Goal: Task Accomplishment & Management: Complete application form

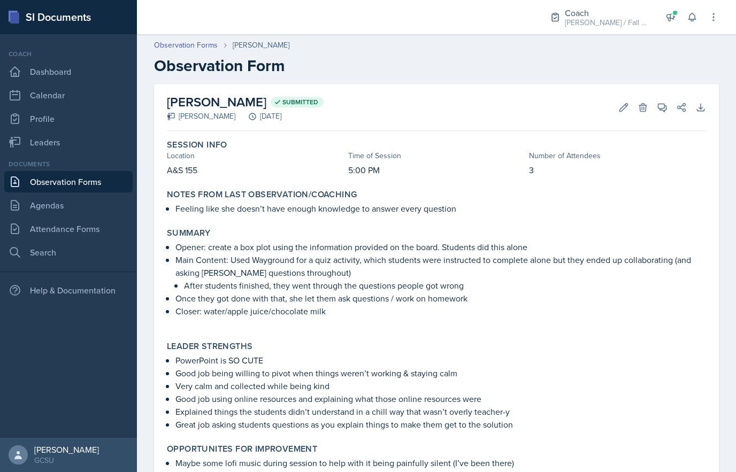
click at [79, 243] on link "Search" at bounding box center [68, 252] width 128 height 21
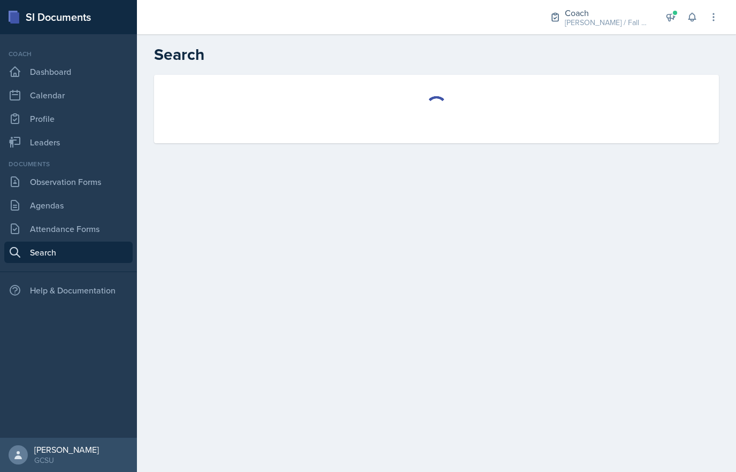
select select "all"
select select "1"
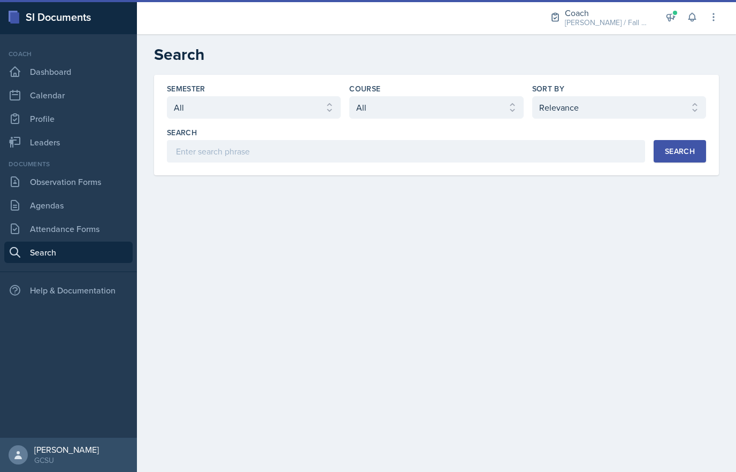
click at [89, 219] on link "Attendance Forms" at bounding box center [68, 228] width 128 height 21
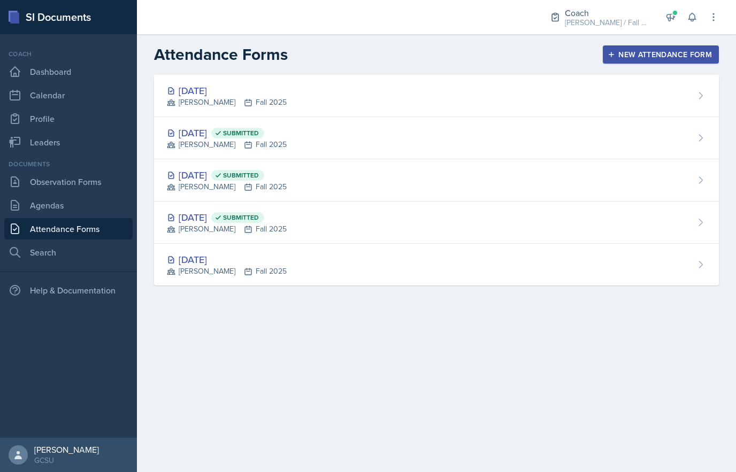
click at [301, 90] on div "Sep 8th, 2025 MAPP Fall 2025" at bounding box center [436, 96] width 565 height 42
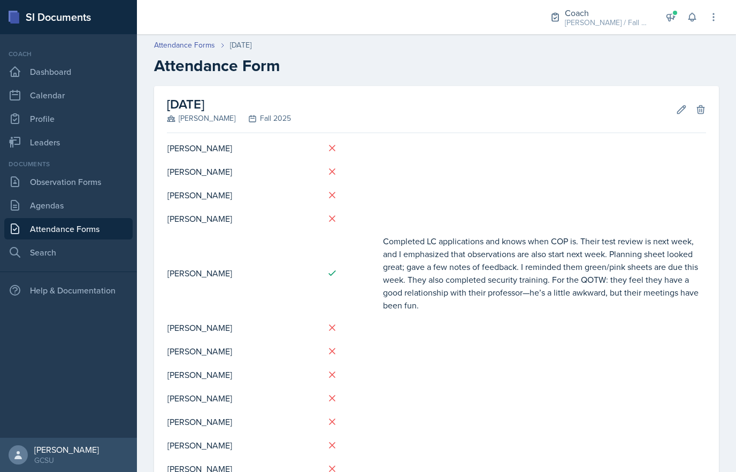
click at [678, 110] on icon at bounding box center [681, 109] width 11 height 11
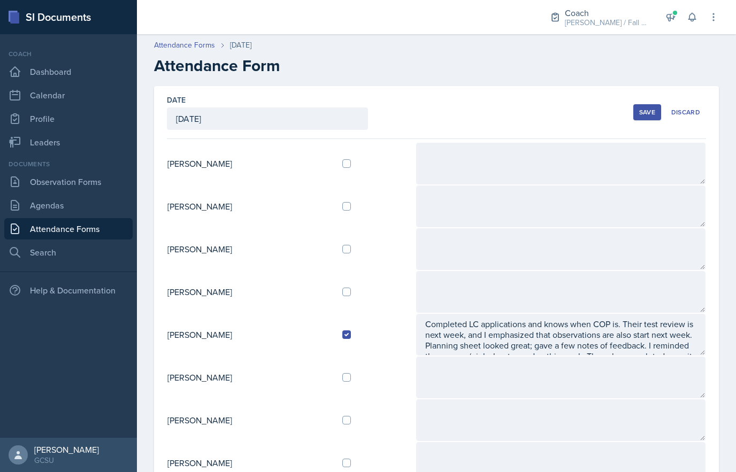
click at [373, 162] on div at bounding box center [374, 163] width 64 height 9
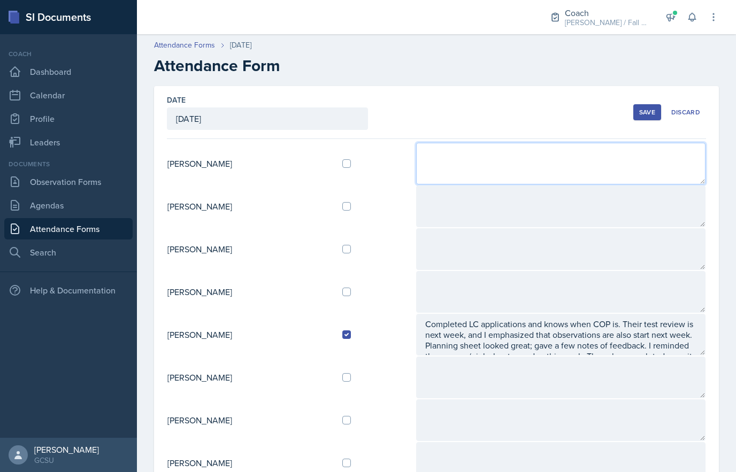
click at [484, 164] on textarea at bounding box center [560, 164] width 289 height 42
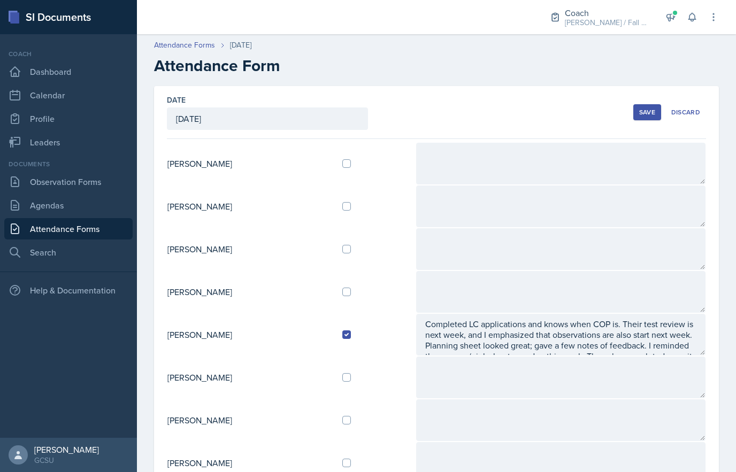
click at [371, 160] on div at bounding box center [374, 163] width 64 height 9
click at [351, 163] on input "checkbox" at bounding box center [346, 163] width 9 height 9
checkbox input "true"
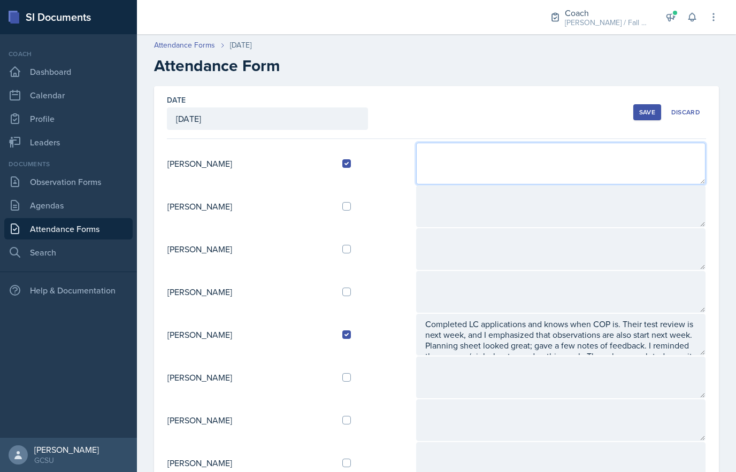
click at [487, 159] on textarea at bounding box center [560, 164] width 289 height 42
type textarea "C"
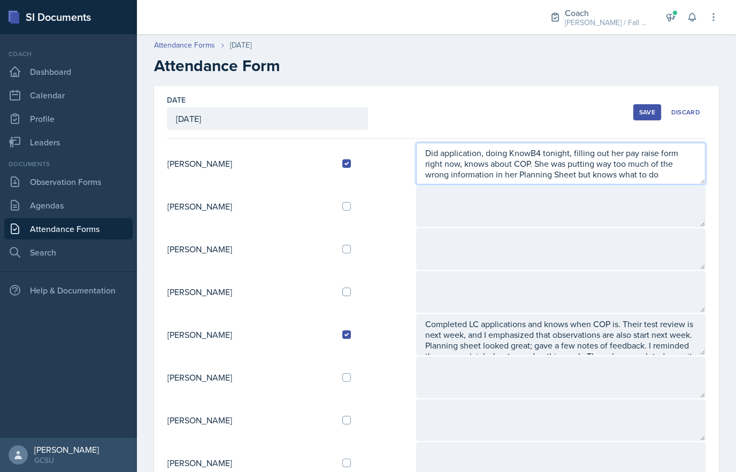
scroll to position [7, 0]
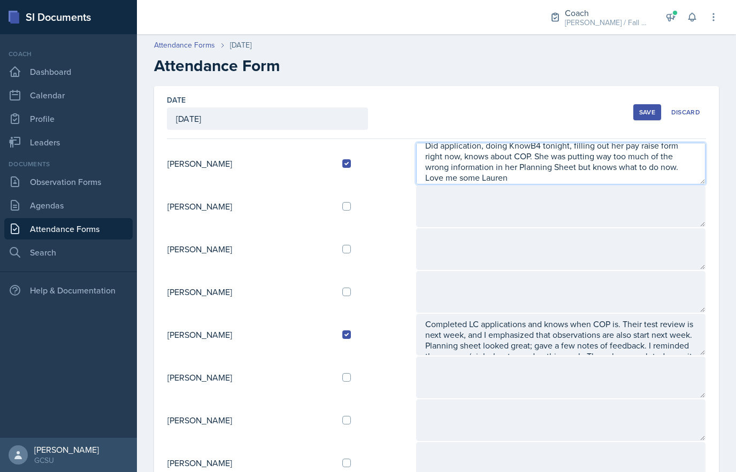
type textarea "Did application, doing KnowB4 tonight, filling out her pay raise form right now…"
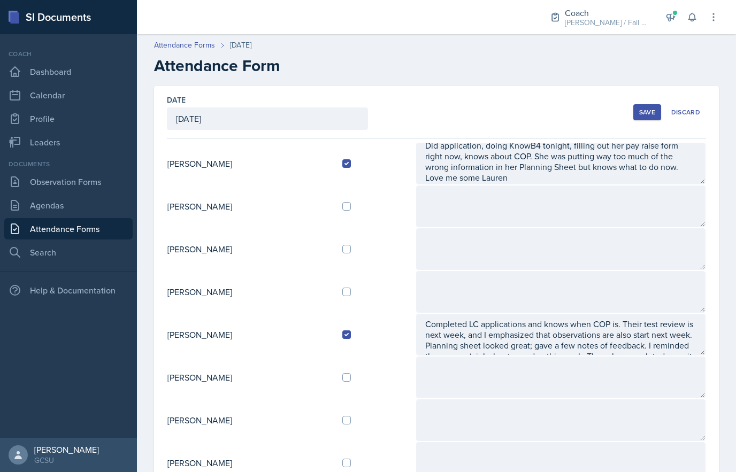
click at [646, 112] on div "Save" at bounding box center [647, 112] width 16 height 9
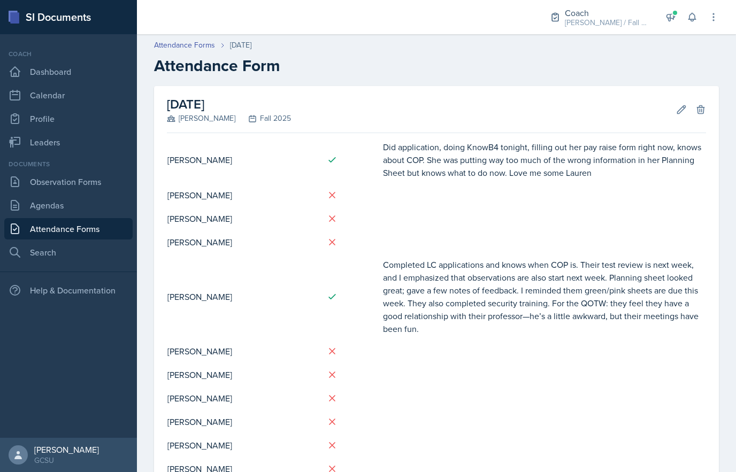
click at [682, 113] on icon at bounding box center [681, 109] width 11 height 11
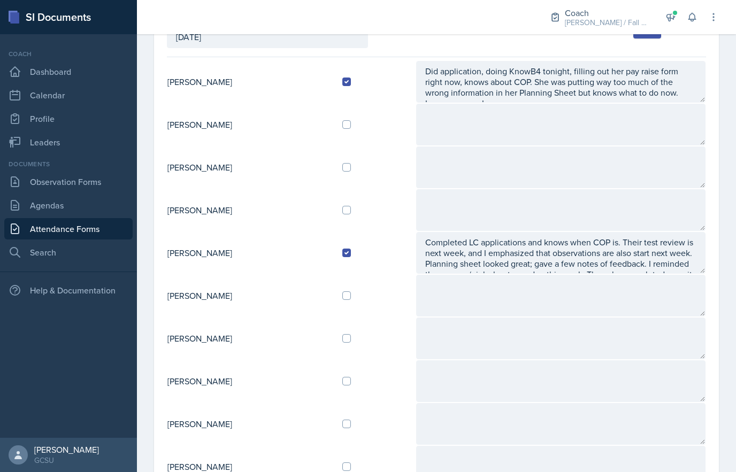
scroll to position [94, 0]
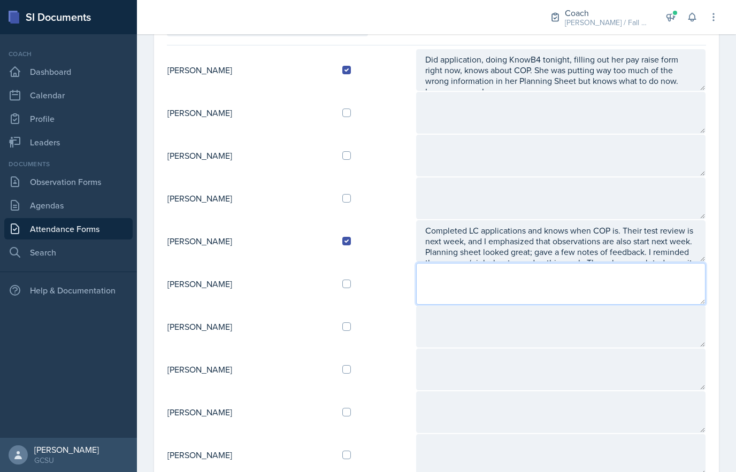
click at [630, 283] on textarea at bounding box center [560, 284] width 289 height 42
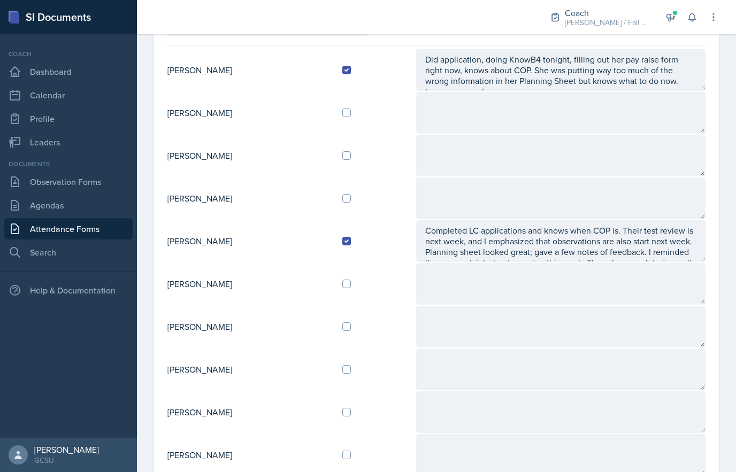
click at [378, 287] on div at bounding box center [374, 284] width 64 height 9
click at [351, 284] on input "checkbox" at bounding box center [346, 284] width 9 height 9
checkbox input "true"
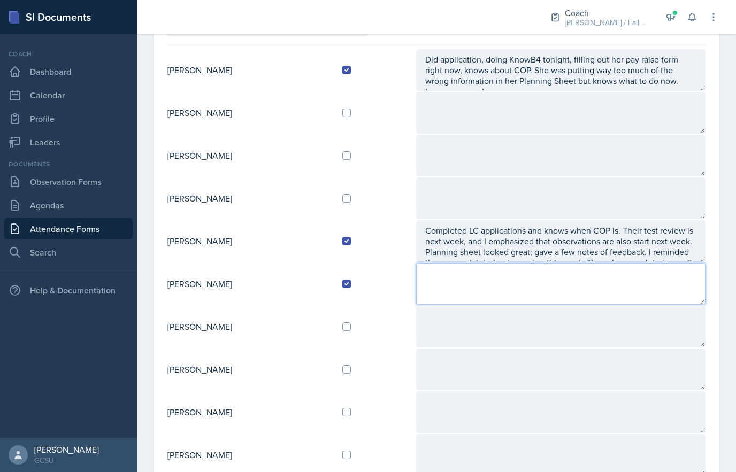
click at [463, 282] on textarea at bounding box center [560, 284] width 289 height 42
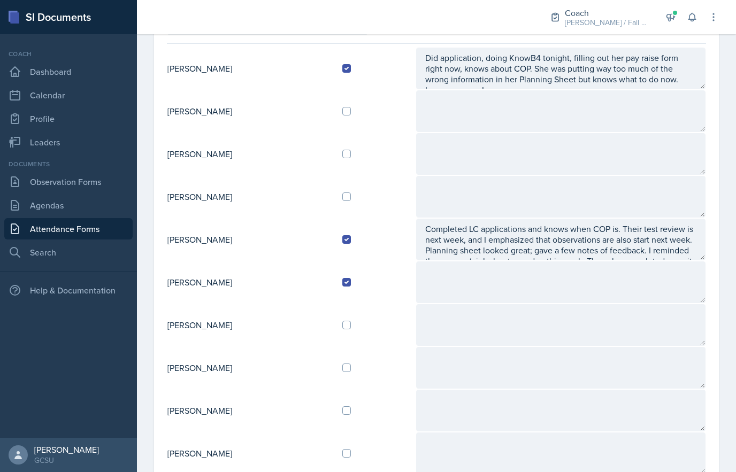
scroll to position [130, 0]
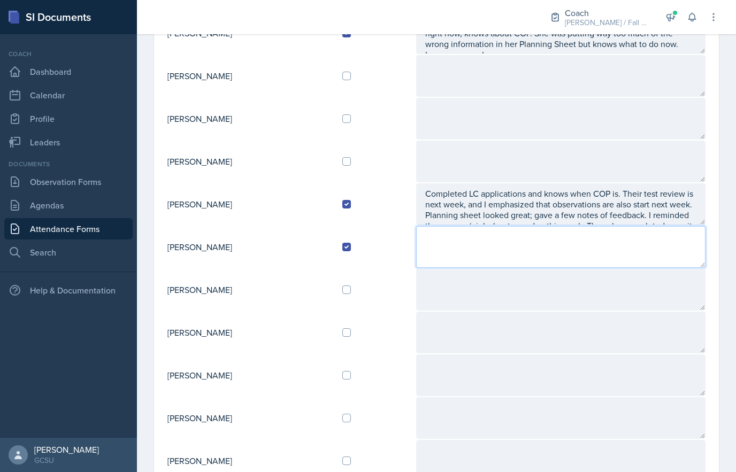
click at [489, 252] on textarea at bounding box center [560, 247] width 289 height 42
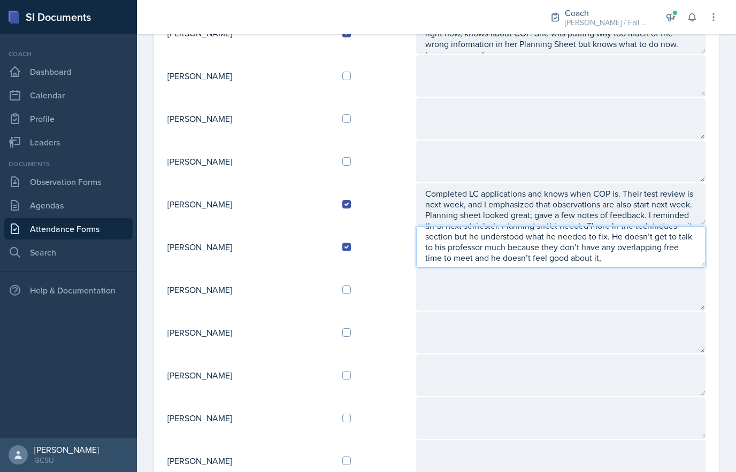
scroll to position [29, 0]
click at [570, 262] on textarea "Did application, about to do KnowB4 training, plans to be a tutor and not an SI…" at bounding box center [560, 247] width 289 height 42
click at [567, 260] on textarea "Did application, about to do KnowB4 training, plans to be a tutor and not an SI…" at bounding box center [560, 247] width 289 height 42
click at [621, 267] on textarea "Did application, about to do KnowB4 training, plans to be a tutor and not an SI…" at bounding box center [560, 247] width 289 height 42
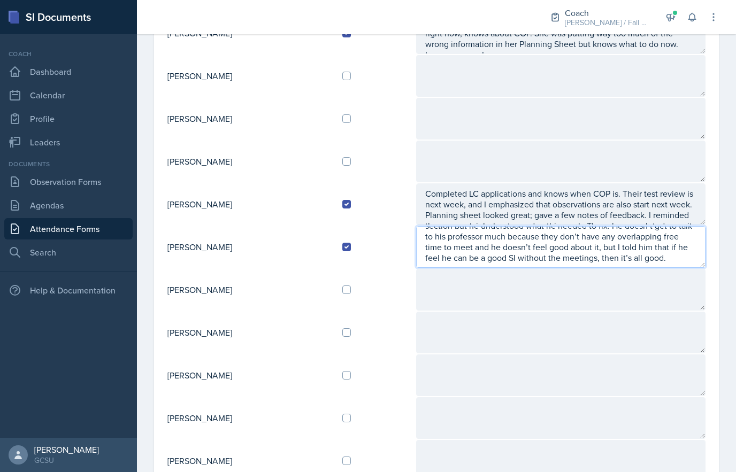
type textarea "Did application, about to do KnowB4 training, plans to be a tutor and not an SI…"
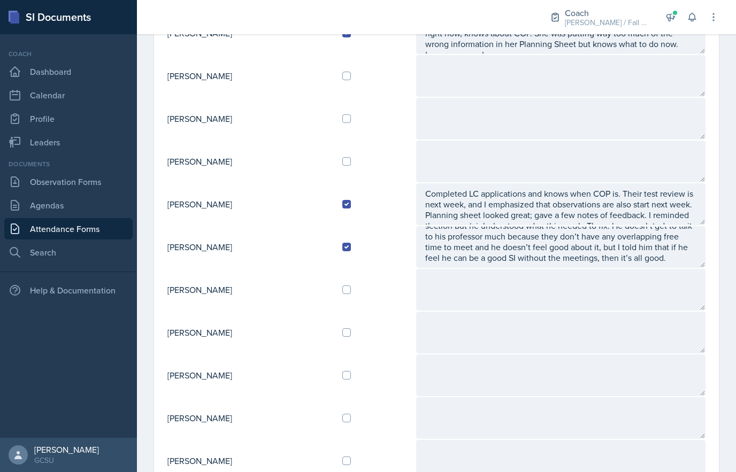
click at [651, 344] on textarea at bounding box center [560, 333] width 289 height 42
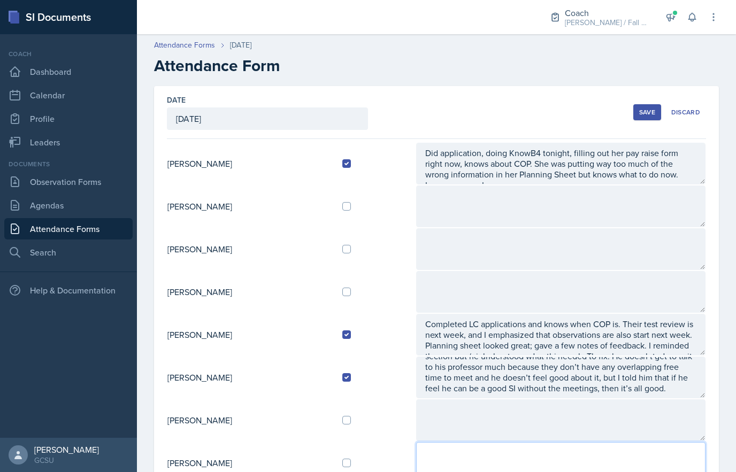
scroll to position [-1, 0]
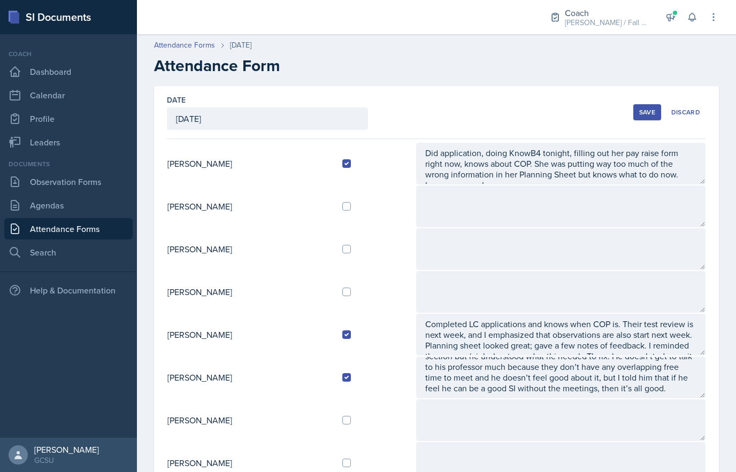
click at [649, 110] on div "Save" at bounding box center [647, 112] width 16 height 9
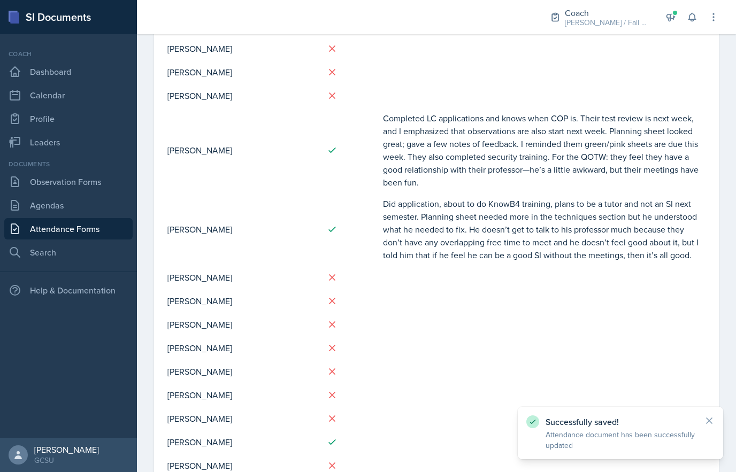
scroll to position [1, 0]
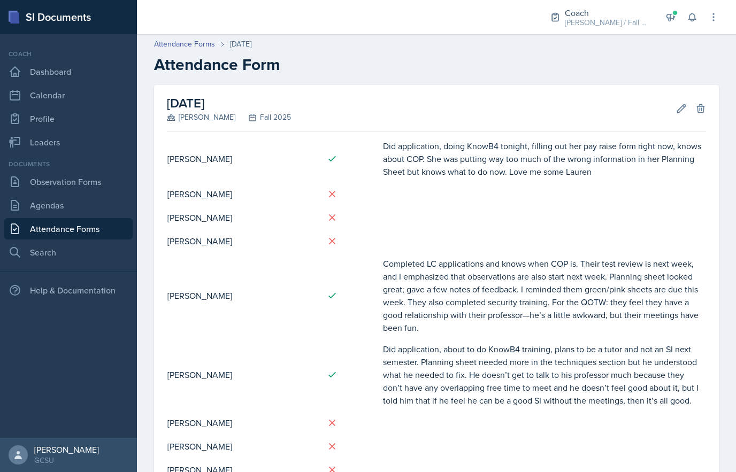
click at [678, 113] on icon at bounding box center [681, 108] width 11 height 11
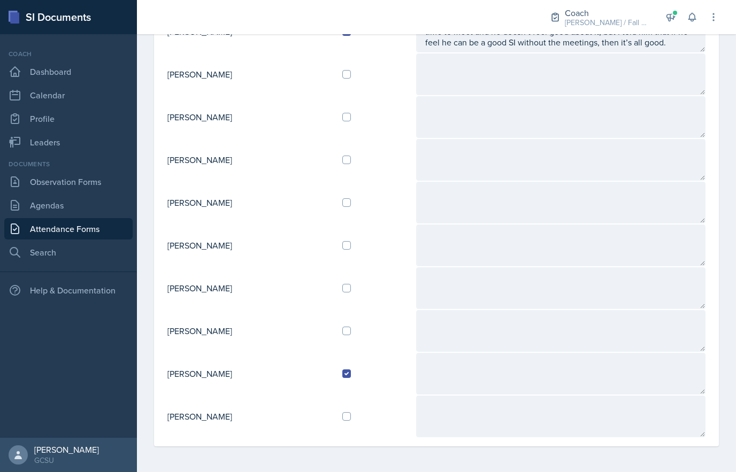
scroll to position [346, 0]
click at [646, 149] on textarea at bounding box center [560, 160] width 289 height 42
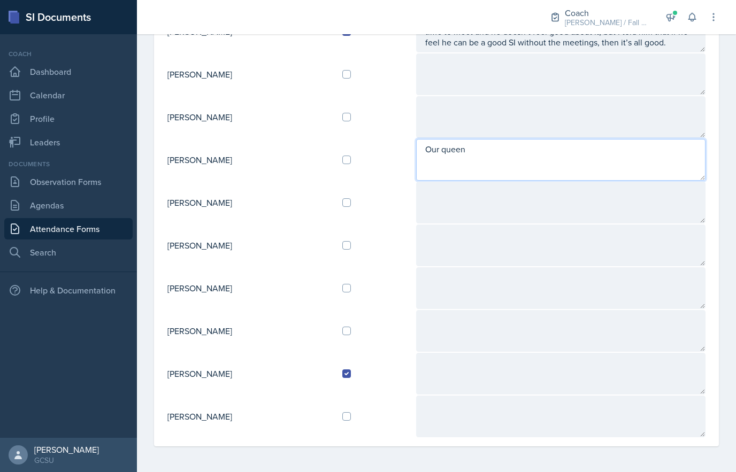
type textarea "Our queen"
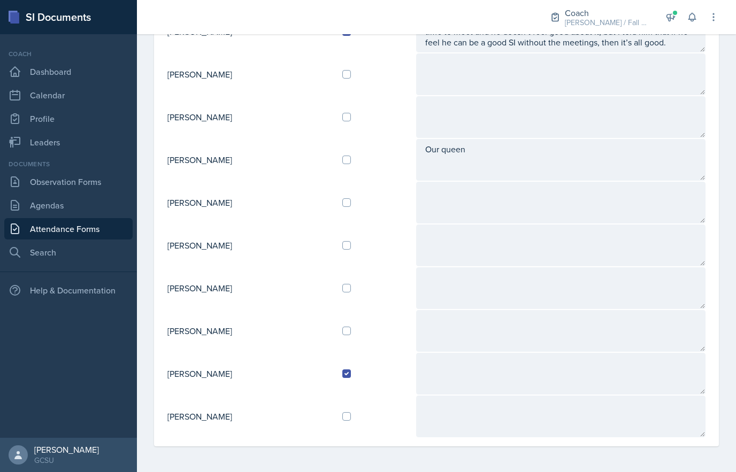
click at [610, 376] on textarea at bounding box center [560, 374] width 289 height 42
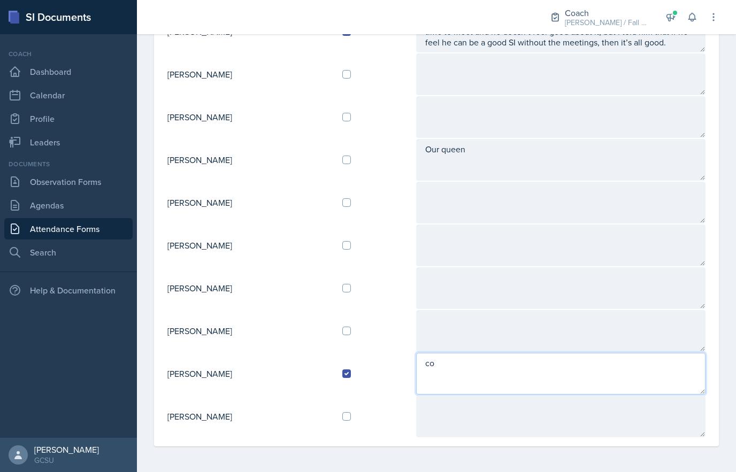
type textarea "c"
type textarea "C"
type textarea "G"
type textarea "Coach!"
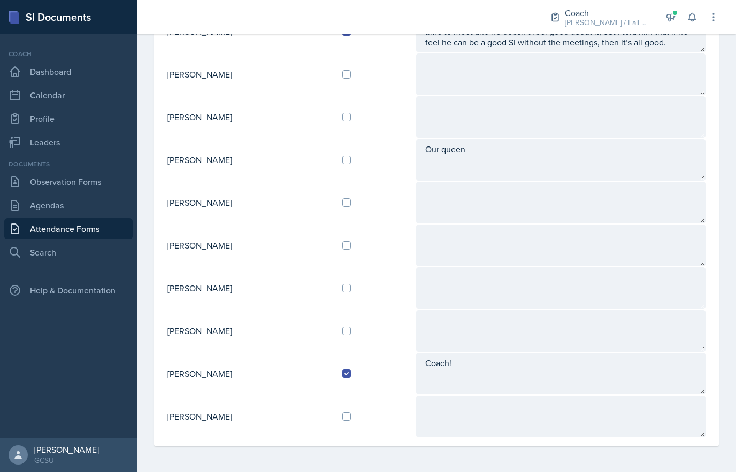
click at [507, 147] on textarea "Our queen" at bounding box center [560, 160] width 289 height 42
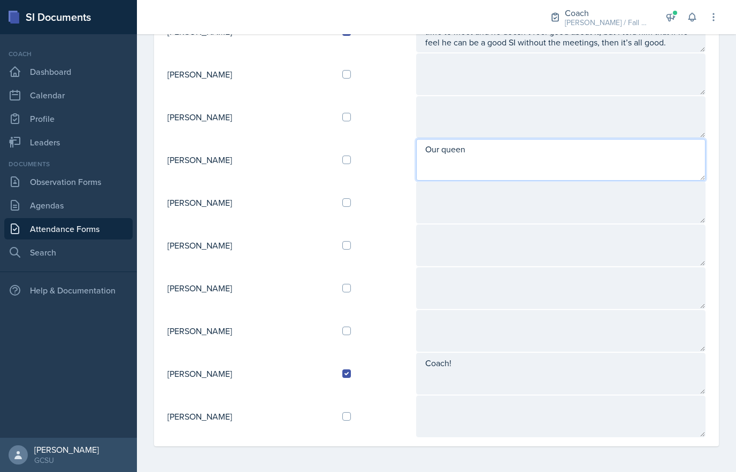
click at [462, 155] on textarea "Our queen" at bounding box center [560, 160] width 289 height 42
click at [466, 153] on textarea "Our queen" at bounding box center [560, 160] width 289 height 42
click at [471, 157] on textarea "Our queen" at bounding box center [560, 160] width 289 height 42
type textarea "Gorgeous, perfect, planning sheet looks amazing, best PASS+ to ever live, etc."
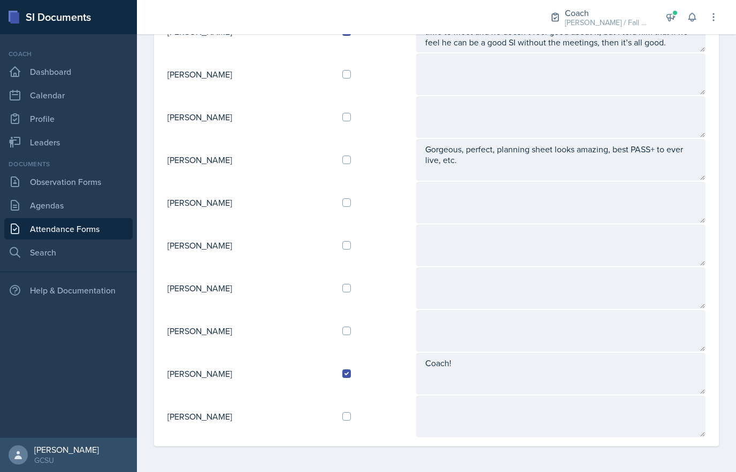
click at [351, 163] on input "checkbox" at bounding box center [346, 160] width 9 height 9
checkbox input "true"
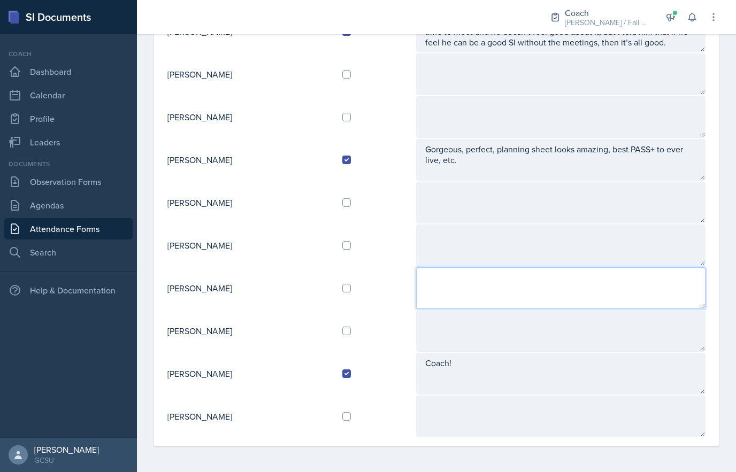
click at [624, 283] on textarea at bounding box center [560, 288] width 289 height 42
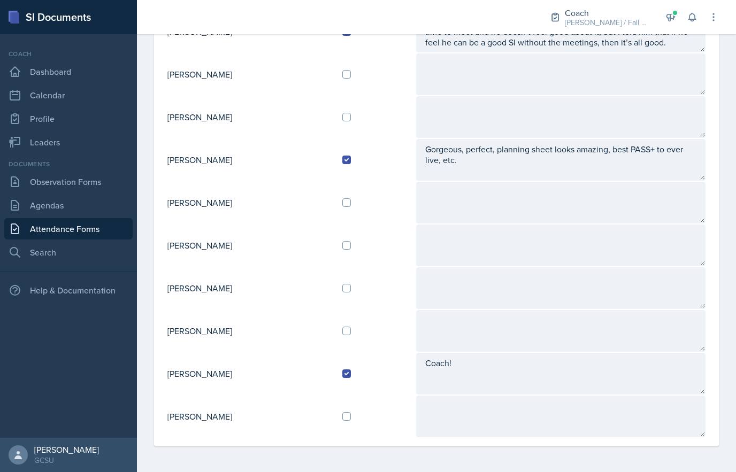
click at [696, 230] on textarea at bounding box center [560, 246] width 289 height 42
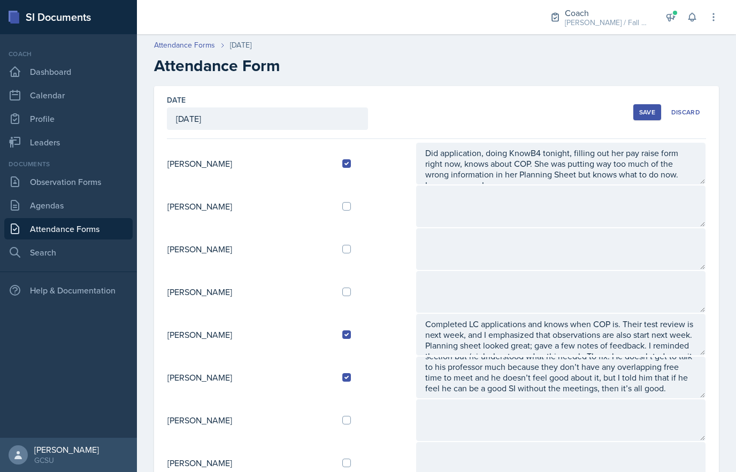
scroll to position [0, 0]
click at [636, 112] on button "Save" at bounding box center [647, 112] width 28 height 16
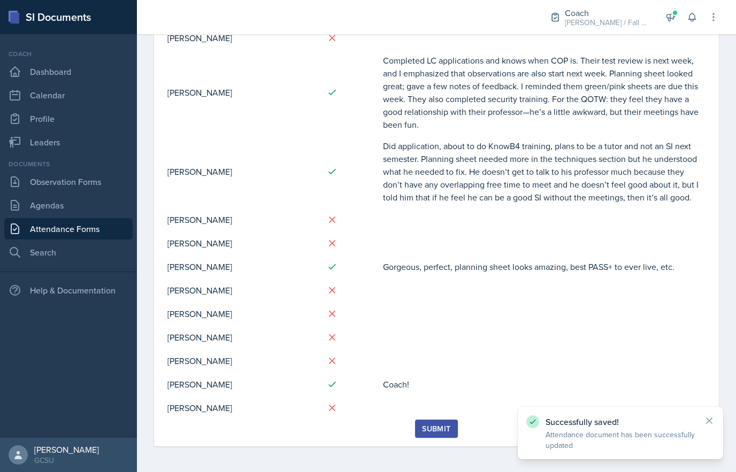
scroll to position [204, 0]
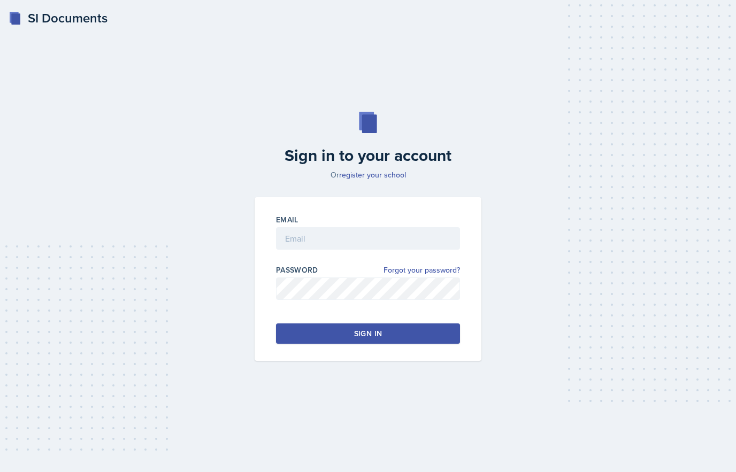
click at [413, 234] on input "email" at bounding box center [368, 238] width 184 height 22
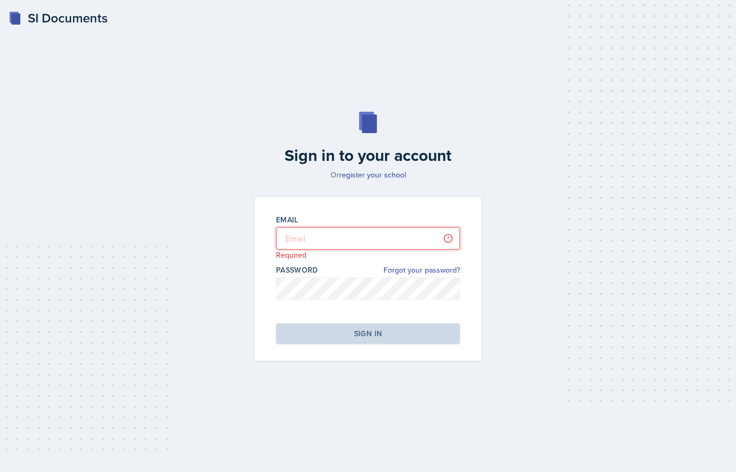
type input "[EMAIL_ADDRESS][PERSON_NAME][DOMAIN_NAME]"
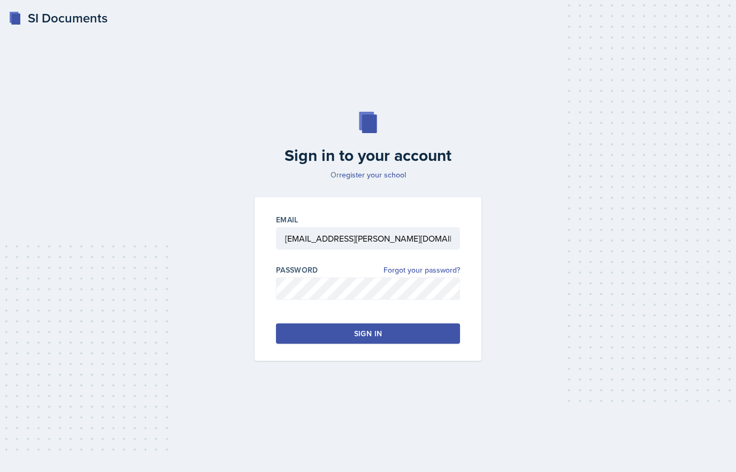
click at [399, 326] on button "Sign in" at bounding box center [368, 334] width 184 height 20
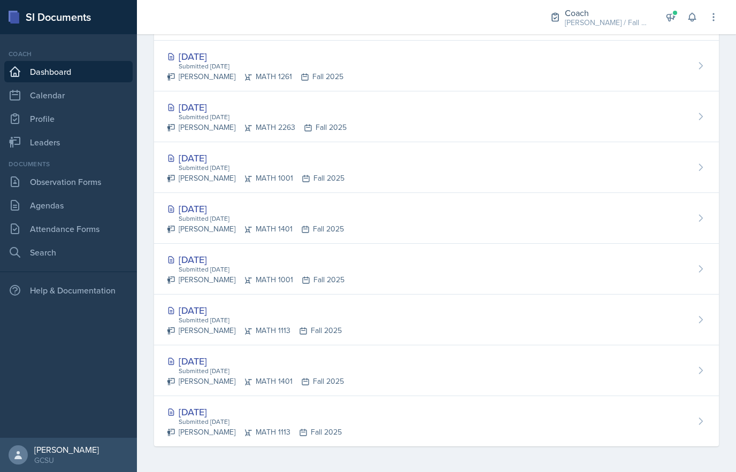
scroll to position [457, 0]
click at [226, 415] on div "[DATE]" at bounding box center [254, 412] width 175 height 14
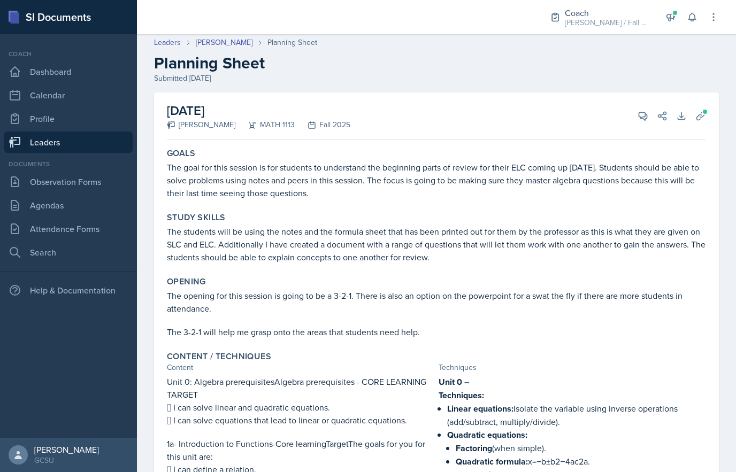
scroll to position [4, 0]
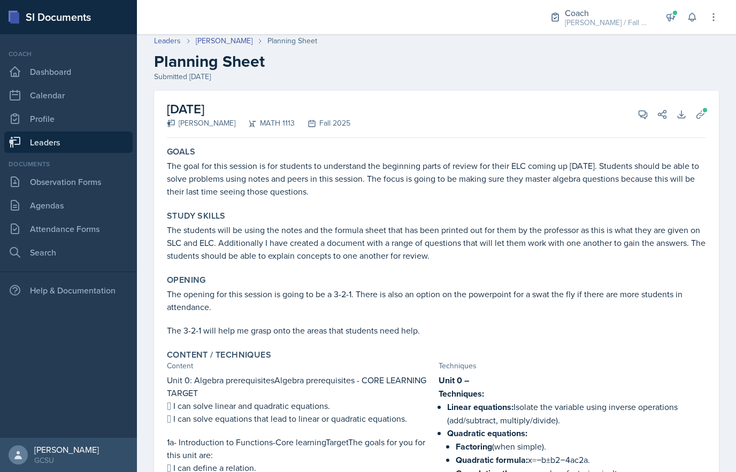
click at [702, 112] on span at bounding box center [705, 110] width 6 height 6
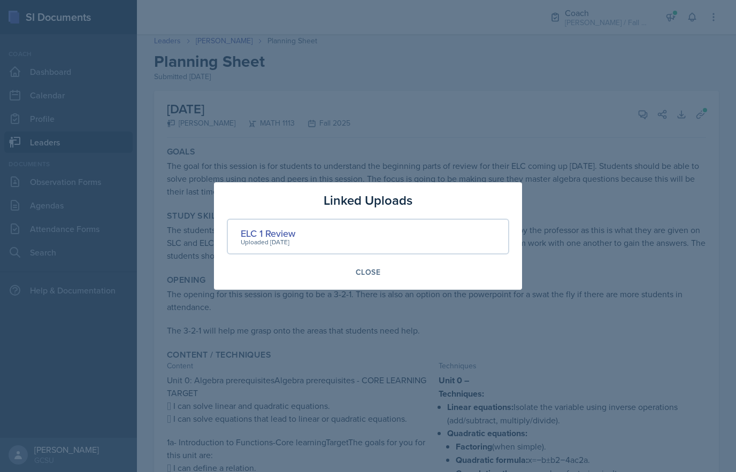
click at [295, 230] on div "ELC 1 Review" at bounding box center [268, 233] width 55 height 14
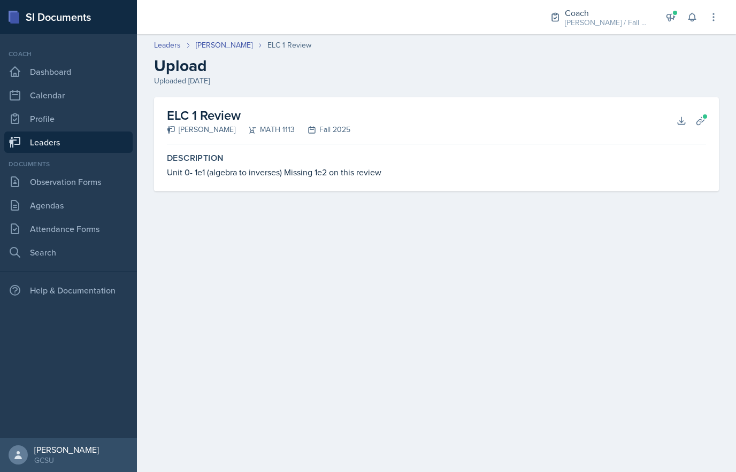
click at [679, 124] on icon at bounding box center [681, 121] width 11 height 11
click at [210, 47] on link "[PERSON_NAME]" at bounding box center [224, 45] width 57 height 11
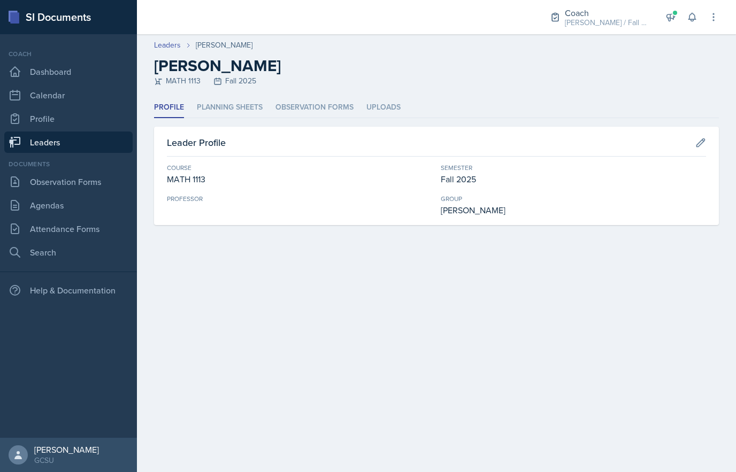
click at [233, 98] on li "Planning Sheets" at bounding box center [230, 107] width 66 height 21
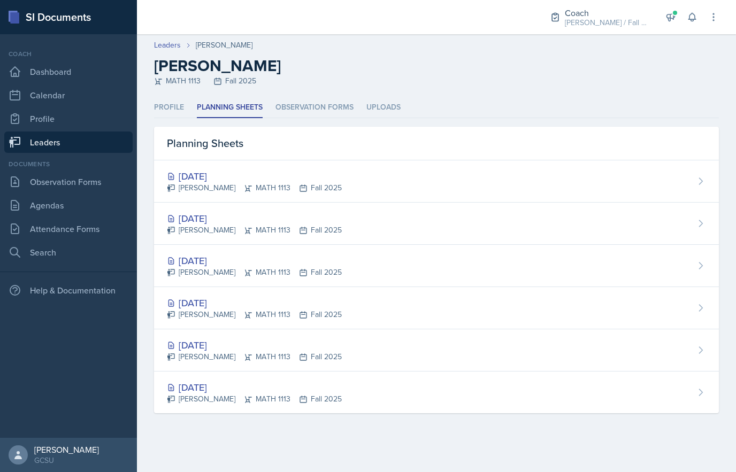
click at [222, 180] on div "[DATE]" at bounding box center [254, 176] width 175 height 14
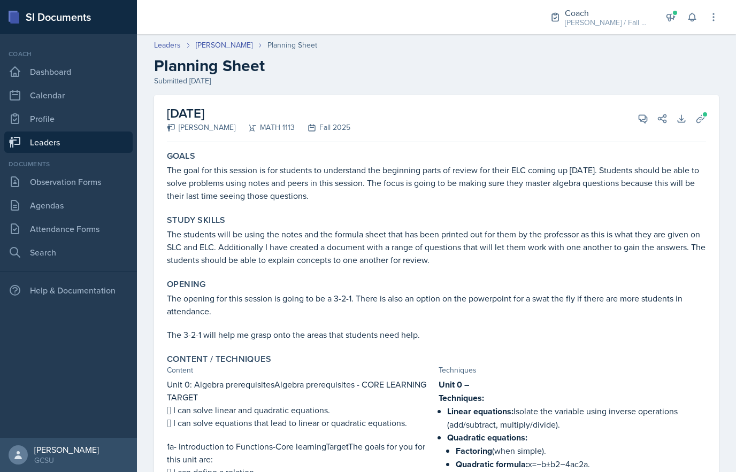
click at [54, 149] on link "Leaders" at bounding box center [68, 142] width 128 height 21
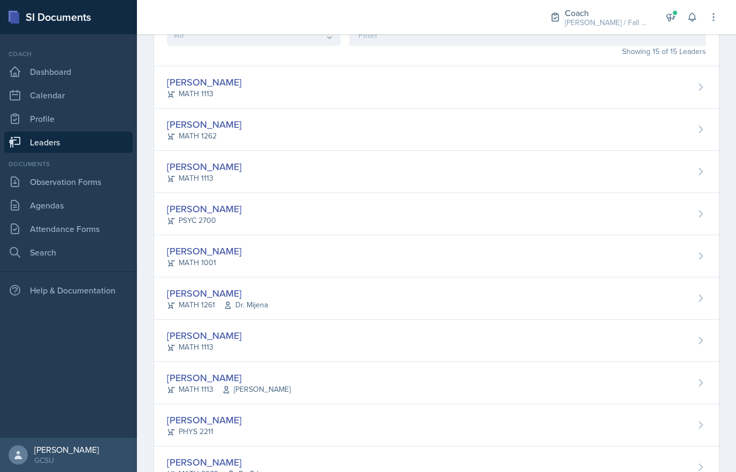
scroll to position [111, 0]
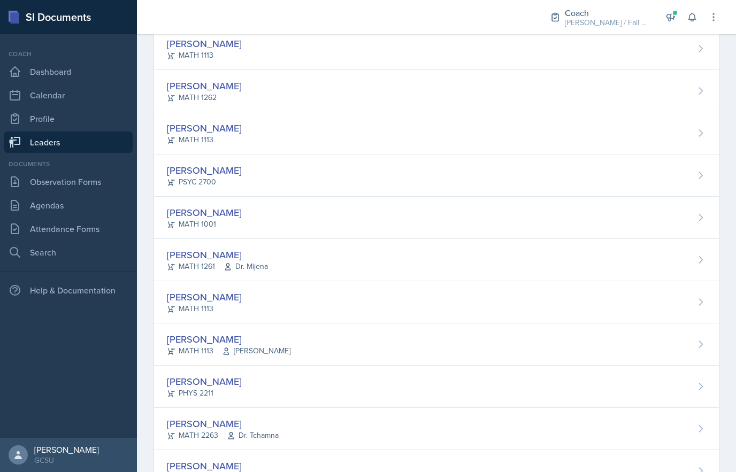
click at [427, 263] on div "[PERSON_NAME] MATH 1261 Dr. Mijena" at bounding box center [436, 260] width 565 height 42
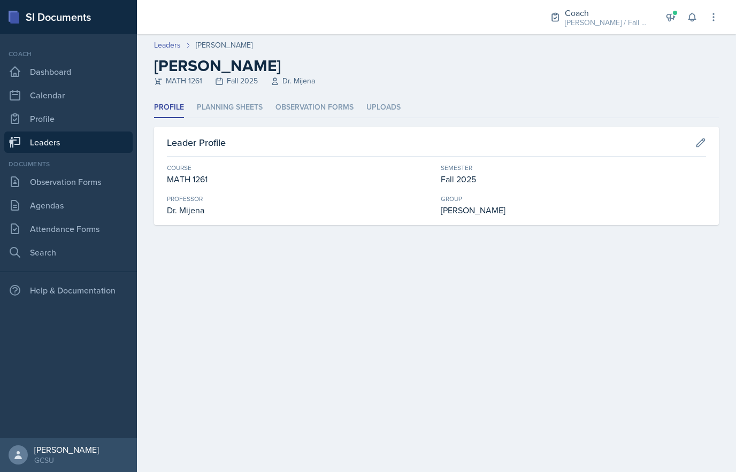
click at [231, 103] on li "Planning Sheets" at bounding box center [230, 107] width 66 height 21
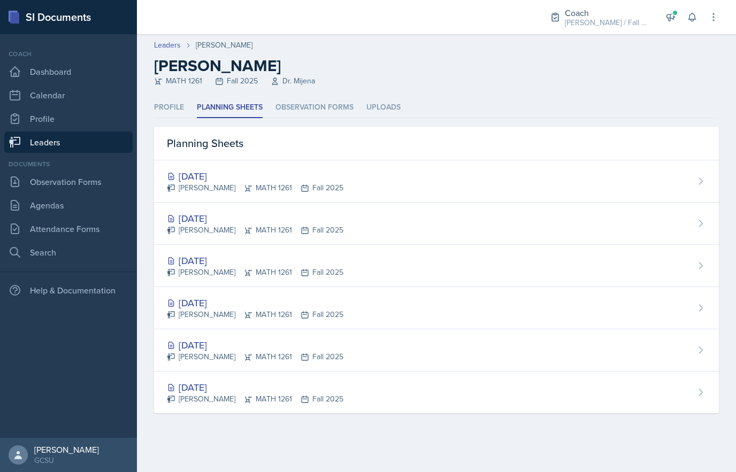
click at [393, 171] on div "[DATE] [PERSON_NAME] MATH 1261 Fall 2025" at bounding box center [436, 181] width 565 height 42
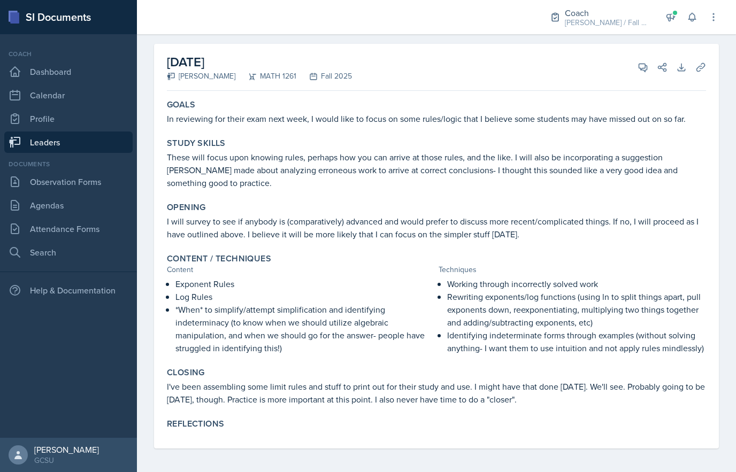
scroll to position [53, 0]
